Goal: Task Accomplishment & Management: Manage account settings

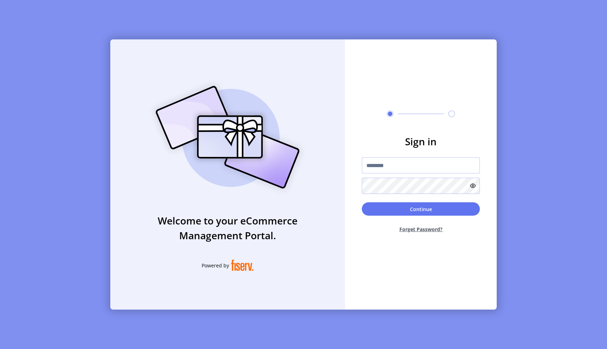
click at [391, 163] on input "text" at bounding box center [421, 165] width 118 height 16
type input "**********"
click at [362, 202] on button "Continue" at bounding box center [421, 208] width 118 height 13
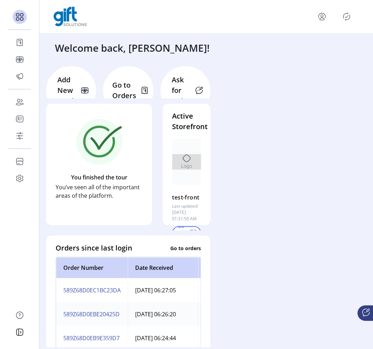
click at [217, 18] on icon "Publisher Panel" at bounding box center [346, 16] width 11 height 11
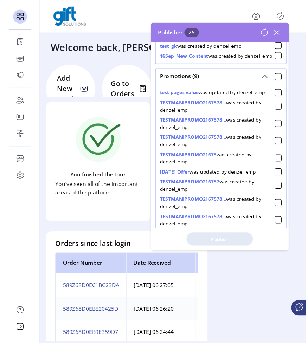
scroll to position [362, 0]
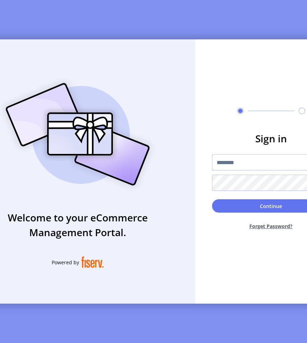
click at [217, 166] on input "text" at bounding box center [271, 162] width 118 height 16
type input "**********"
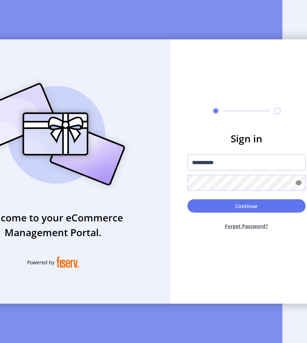
click at [187, 199] on button "Continue" at bounding box center [246, 205] width 118 height 13
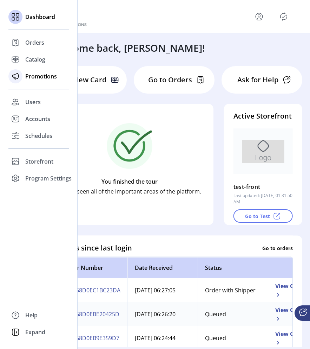
click at [43, 74] on span "Promotions" at bounding box center [41, 76] width 32 height 8
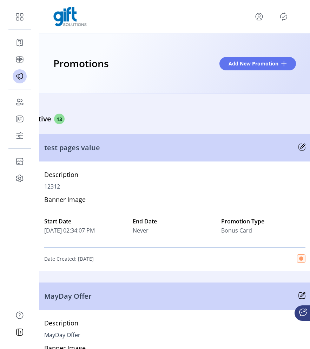
click at [286, 12] on icon "Publisher Panel" at bounding box center [283, 16] width 11 height 11
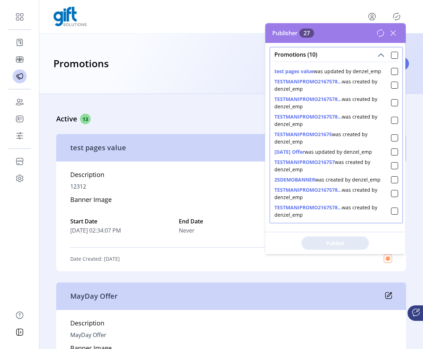
scroll to position [389, 0]
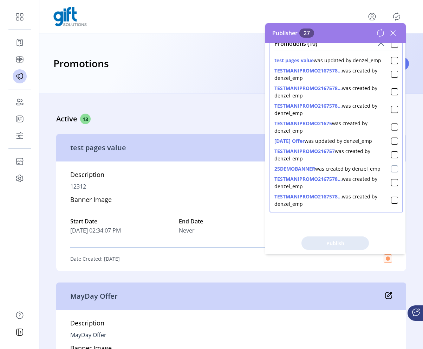
click at [310, 169] on div at bounding box center [394, 168] width 7 height 7
click at [310, 245] on span "Publish 2 Items" at bounding box center [335, 242] width 49 height 7
click at [310, 35] on icon at bounding box center [380, 33] width 8 height 8
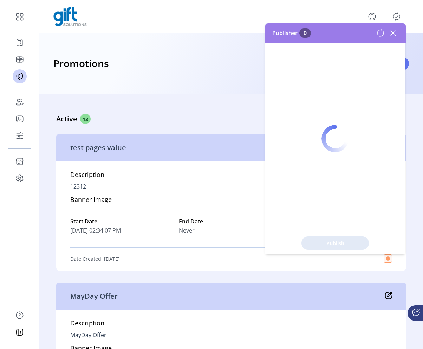
scroll to position [0, 0]
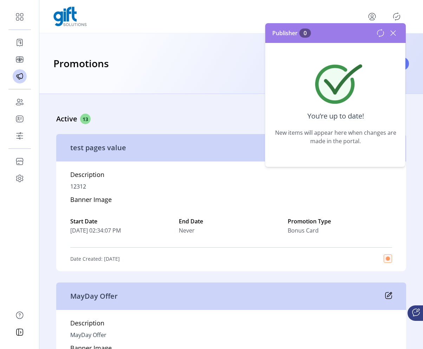
click at [310, 35] on icon at bounding box center [380, 33] width 8 height 8
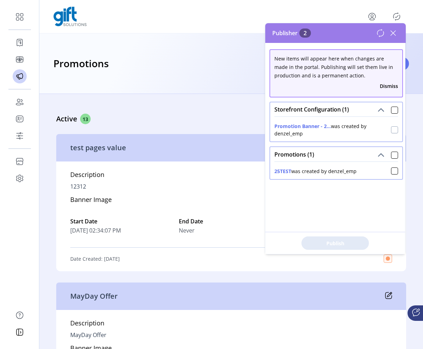
click at [310, 130] on div at bounding box center [394, 129] width 7 height 7
click at [310, 130] on icon at bounding box center [394, 129] width 5 height 5
click at [310, 169] on div at bounding box center [394, 170] width 7 height 7
click at [310, 239] on span "Publish 2 Items" at bounding box center [335, 242] width 49 height 7
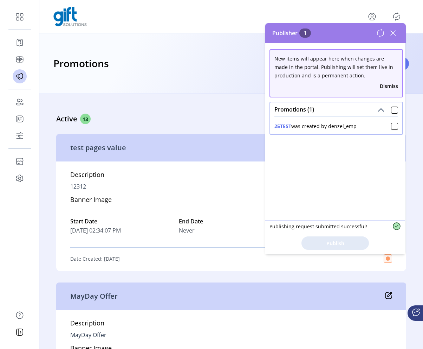
click at [310, 31] on icon at bounding box center [380, 33] width 8 height 8
